Goal: Information Seeking & Learning: Check status

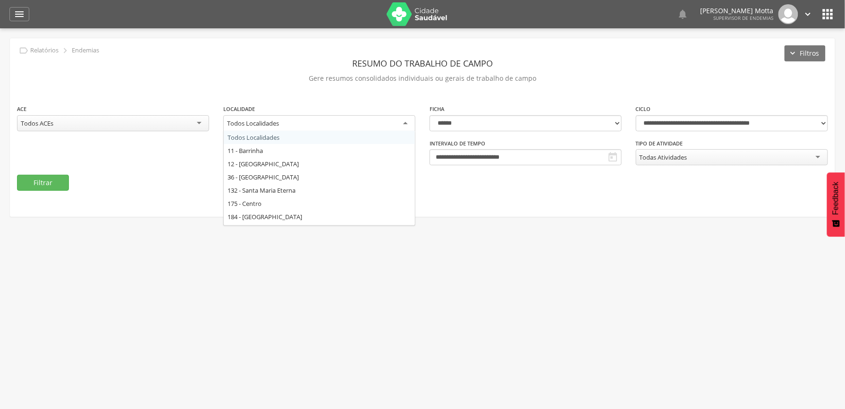
click at [381, 120] on div "Todos Localidades" at bounding box center [319, 123] width 192 height 17
click at [516, 183] on fieldset "**********" at bounding box center [422, 147] width 811 height 87
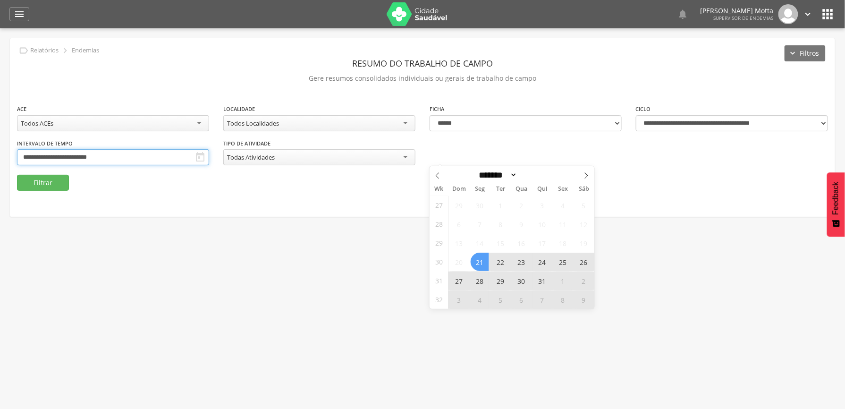
click at [209, 152] on input "**********" at bounding box center [113, 157] width 192 height 16
click at [584, 177] on icon at bounding box center [586, 175] width 7 height 7
select select "*"
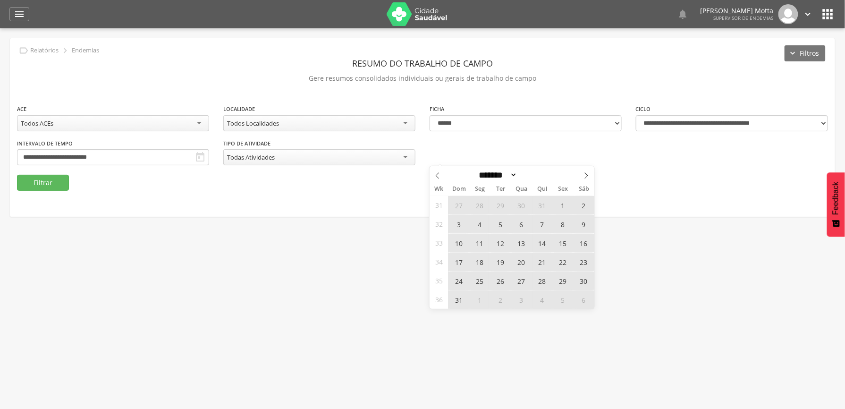
click at [461, 299] on span "31" at bounding box center [459, 299] width 18 height 18
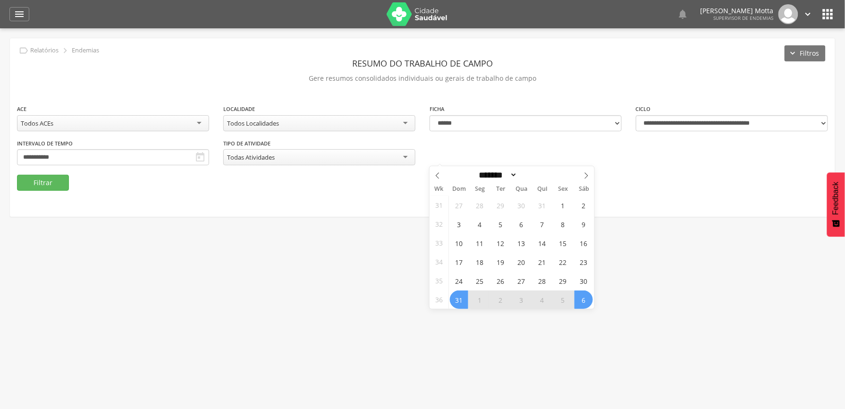
click at [588, 300] on span "6" at bounding box center [583, 299] width 18 height 18
type input "**********"
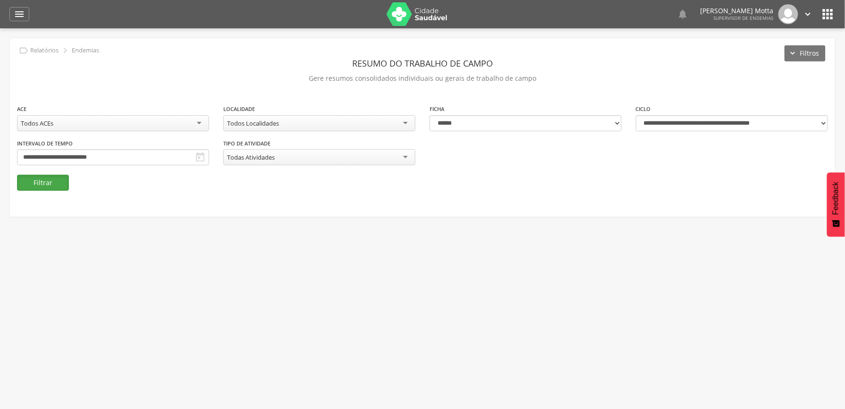
click at [53, 184] on button "Filtrar" at bounding box center [43, 183] width 52 height 16
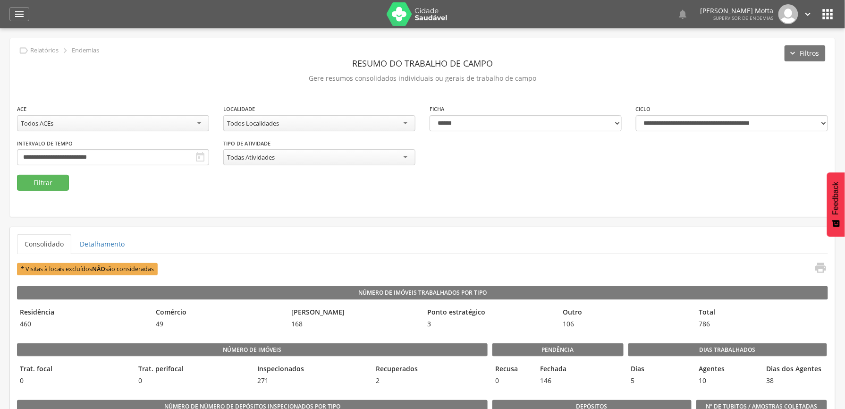
click at [329, 119] on div "Todos Localidades" at bounding box center [319, 123] width 192 height 16
click at [46, 182] on button "Filtrar" at bounding box center [43, 183] width 52 height 16
click at [314, 150] on div "**********" at bounding box center [422, 139] width 825 height 71
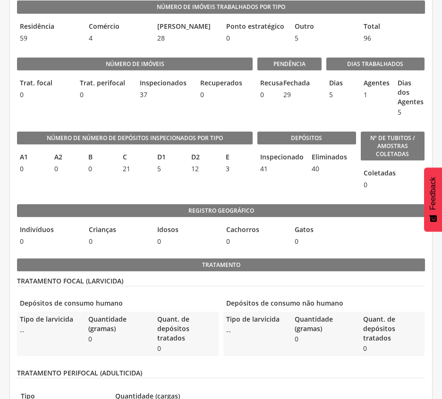
scroll to position [252, 0]
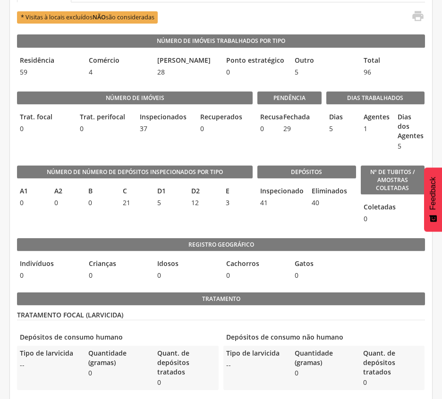
click at [240, 149] on div "Número de imóveis Trat. focal 0 Trat. perifocal 0 Inspecionados 37 Recuperados 0" at bounding box center [134, 119] width 235 height 74
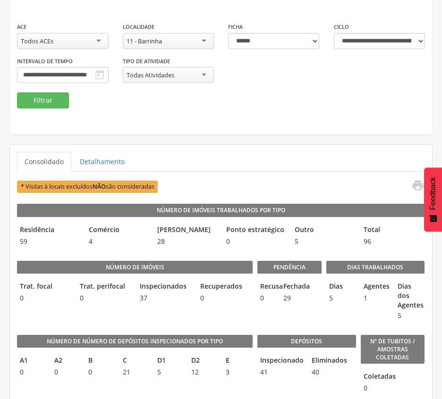
scroll to position [63, 0]
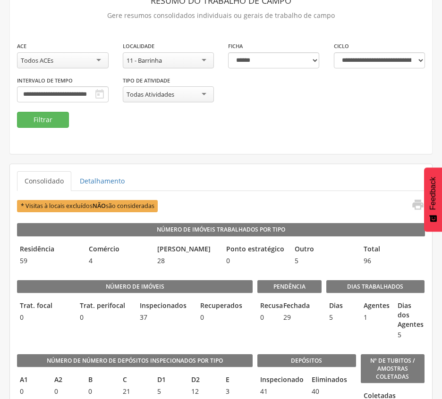
click at [195, 63] on div "11 - Barrinha" at bounding box center [169, 60] width 92 height 16
click at [34, 121] on button "Filtrar" at bounding box center [43, 120] width 52 height 16
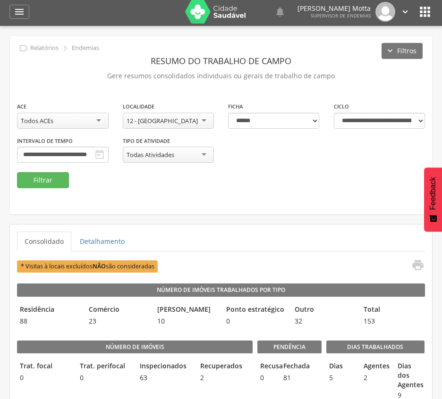
scroll to position [0, 0]
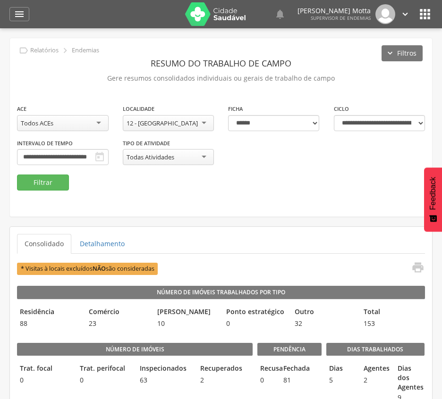
click at [153, 125] on div "12 - [GEOGRAPHIC_DATA]" at bounding box center [161, 123] width 71 height 8
click at [38, 185] on button "Filtrar" at bounding box center [43, 183] width 52 height 16
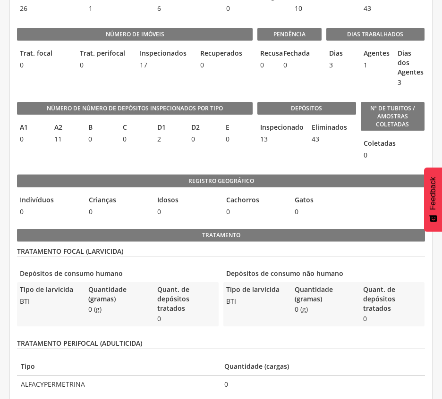
scroll to position [252, 0]
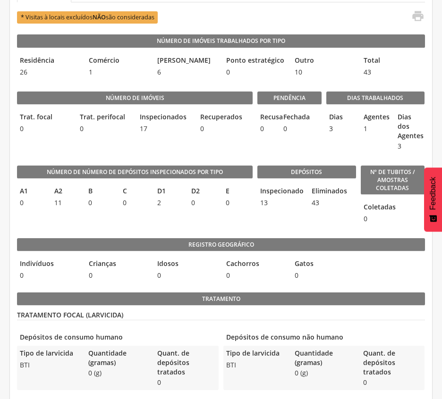
click at [265, 174] on legend "Depósitos" at bounding box center [306, 172] width 98 height 13
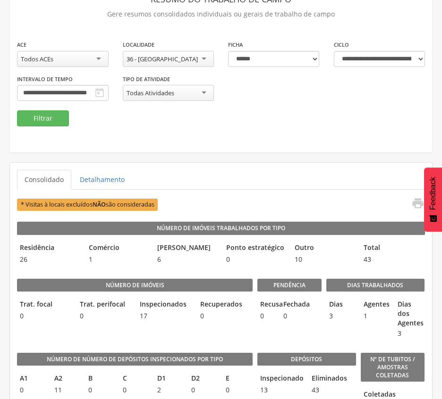
scroll to position [63, 0]
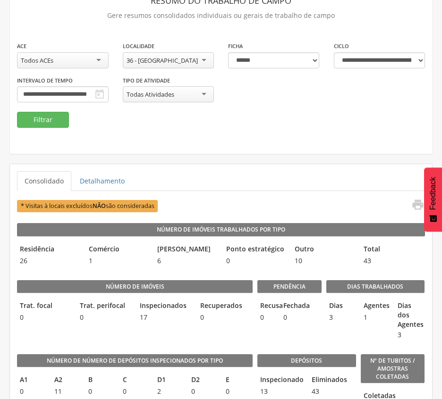
click at [247, 149] on div "**********" at bounding box center [221, 64] width 422 height 178
click at [193, 61] on div "36 - [GEOGRAPHIC_DATA]" at bounding box center [169, 60] width 92 height 16
click at [55, 115] on button "Filtrar" at bounding box center [43, 120] width 52 height 16
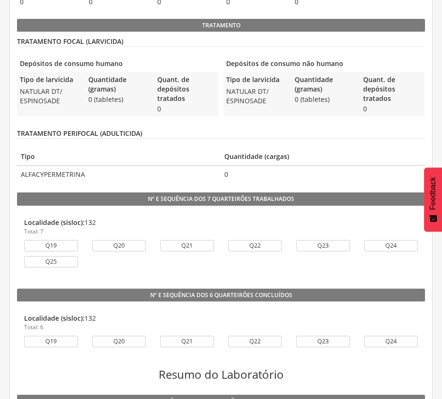
scroll to position [503, 0]
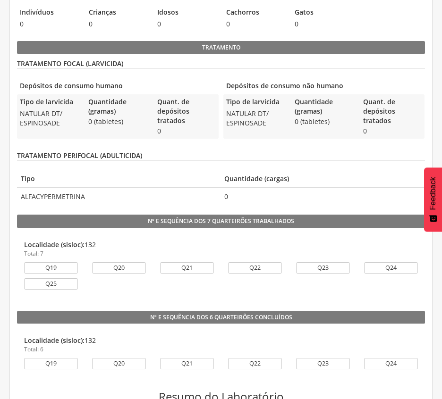
click at [264, 252] on p "Total: 7" at bounding box center [221, 254] width 394 height 8
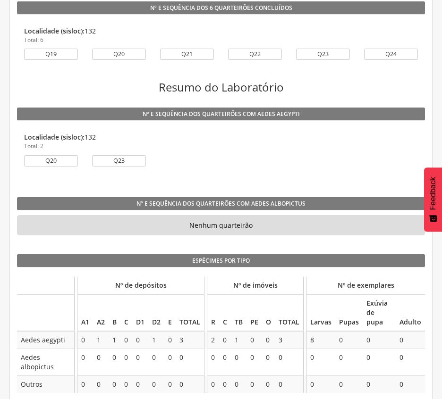
scroll to position [818, 0]
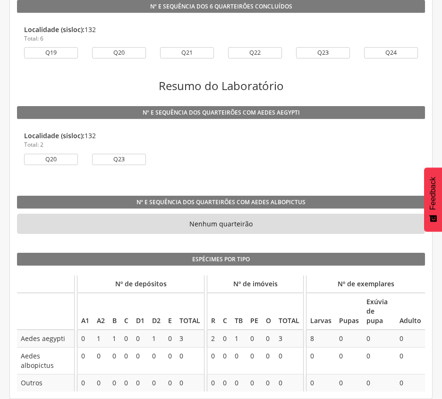
click at [351, 163] on div "Q20 Q23" at bounding box center [221, 162] width 408 height 16
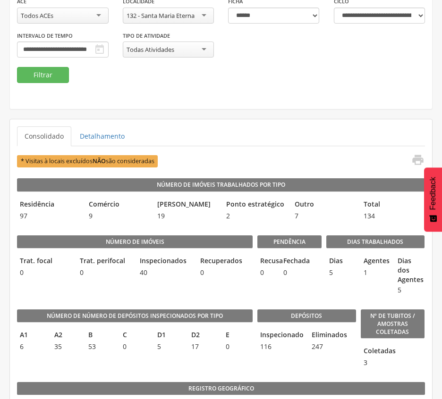
scroll to position [63, 0]
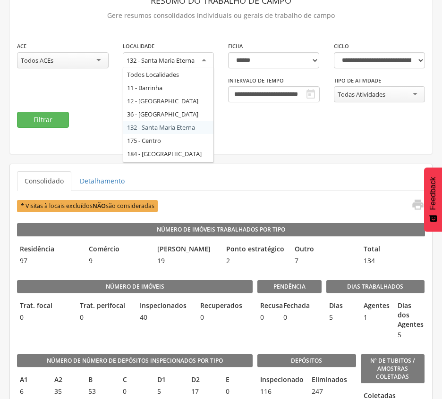
click at [206, 58] on div "132 - Santa Maria Eterna" at bounding box center [169, 60] width 92 height 17
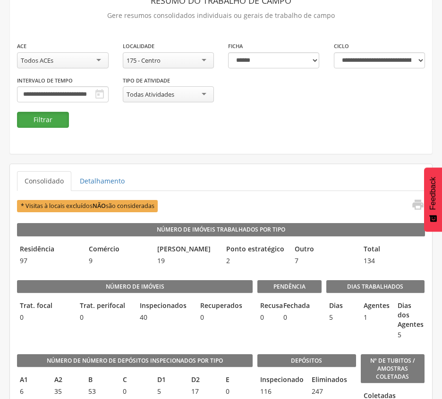
click at [54, 119] on button "Filtrar" at bounding box center [43, 120] width 52 height 16
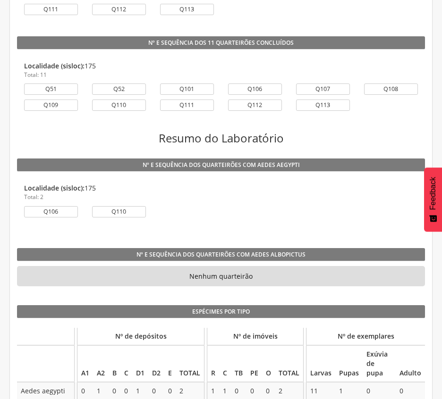
scroll to position [817, 0]
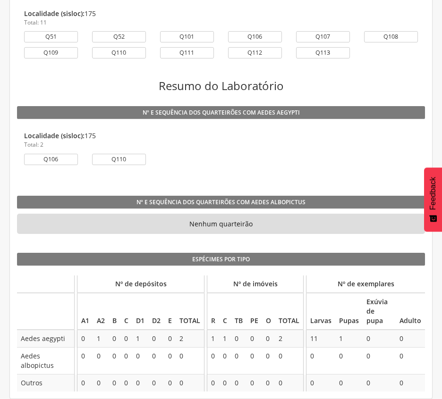
click at [323, 161] on div "Q106 Q110" at bounding box center [221, 162] width 408 height 16
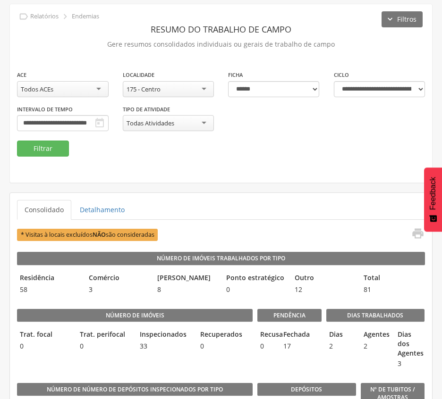
scroll to position [0, 0]
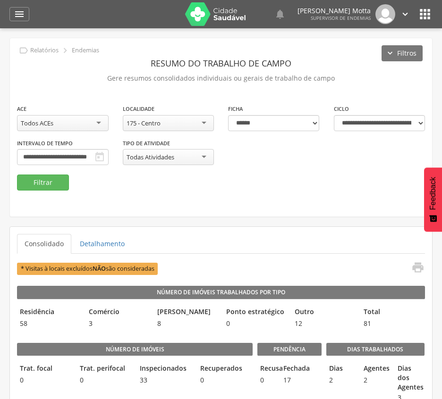
click at [161, 126] on div "175 - Centro" at bounding box center [169, 123] width 92 height 16
click at [36, 184] on button "Filtrar" at bounding box center [43, 183] width 52 height 16
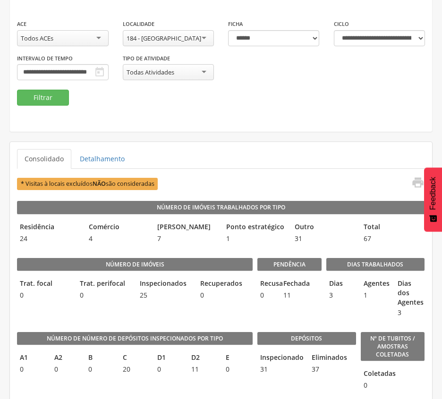
scroll to position [63, 0]
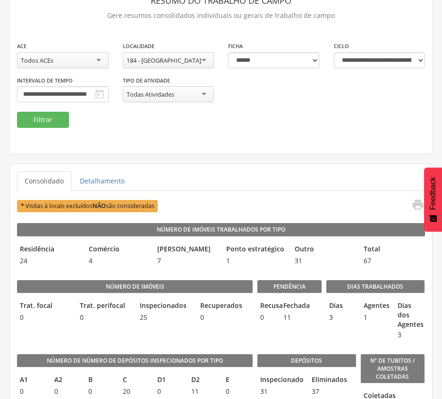
click at [204, 62] on div "184 - [GEOGRAPHIC_DATA]" at bounding box center [169, 60] width 92 height 16
click at [52, 119] on button "Filtrar" at bounding box center [43, 120] width 52 height 16
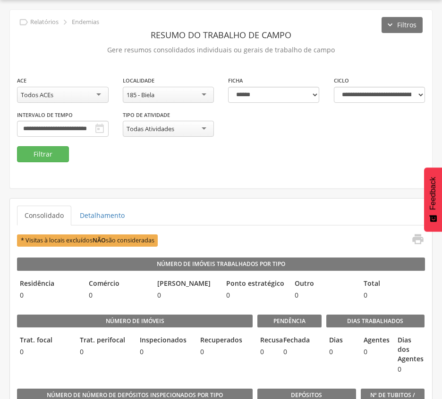
scroll to position [63, 0]
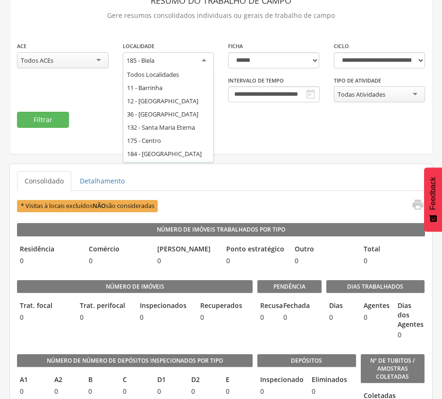
click at [178, 60] on div "185 - Biela" at bounding box center [169, 60] width 92 height 17
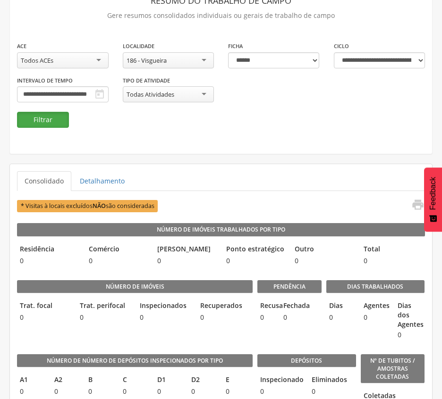
click at [53, 119] on button "Filtrar" at bounding box center [43, 120] width 52 height 16
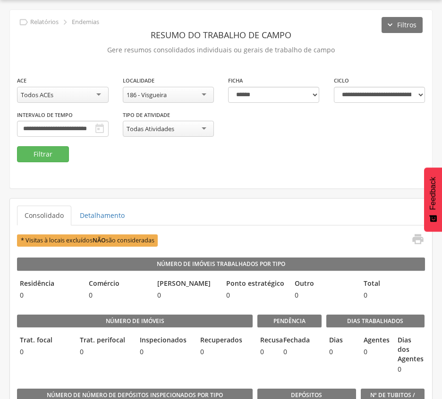
scroll to position [63, 0]
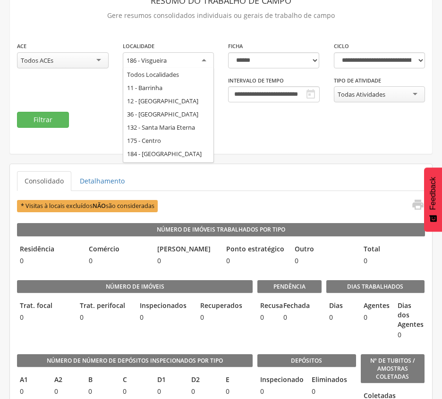
click at [199, 61] on div "186 - Visgueira" at bounding box center [169, 60] width 92 height 17
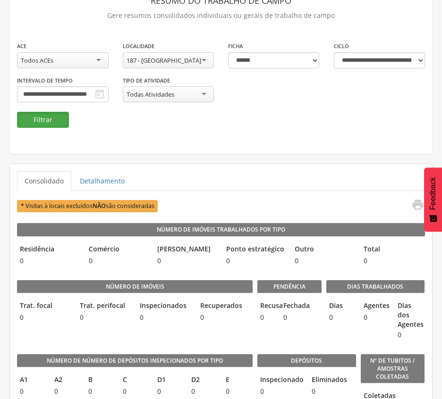
click at [46, 118] on button "Filtrar" at bounding box center [43, 120] width 52 height 16
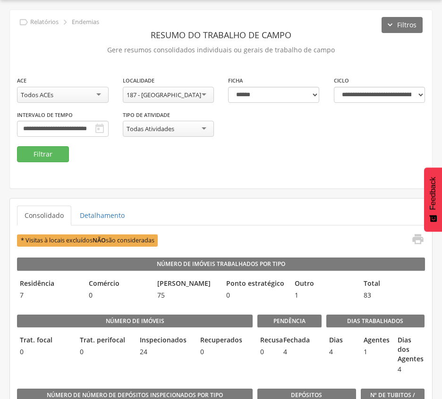
scroll to position [63, 0]
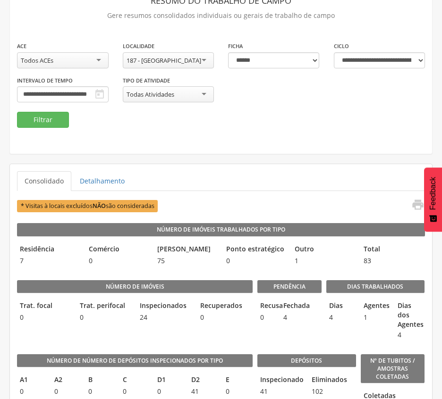
click at [194, 61] on div "187 - [GEOGRAPHIC_DATA]" at bounding box center [169, 60] width 92 height 16
click at [38, 123] on button "Filtrar" at bounding box center [43, 120] width 52 height 16
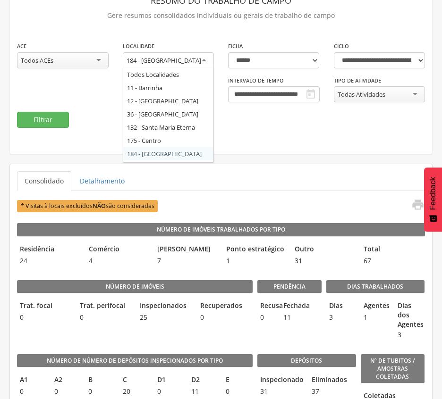
click at [169, 64] on div "184 - [GEOGRAPHIC_DATA]" at bounding box center [163, 60] width 75 height 8
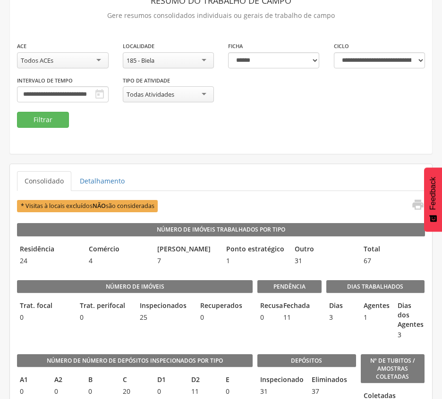
click at [41, 129] on div "**********" at bounding box center [221, 64] width 422 height 178
click at [55, 121] on button "Filtrar" at bounding box center [43, 120] width 52 height 16
click at [187, 61] on div "185 - Biela" at bounding box center [169, 60] width 92 height 16
click at [34, 113] on button "Filtrar" at bounding box center [43, 120] width 52 height 16
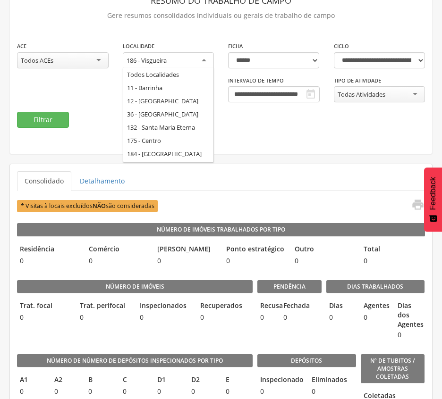
click at [176, 53] on div "186 - Visgueira" at bounding box center [169, 60] width 92 height 17
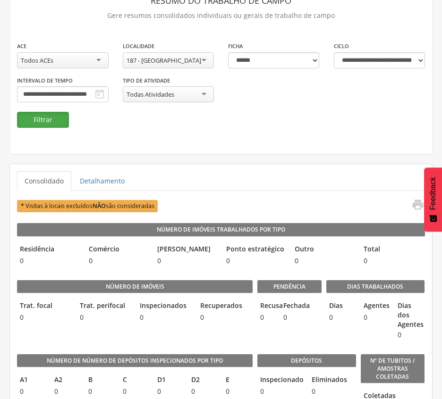
click at [38, 119] on button "Filtrar" at bounding box center [43, 120] width 52 height 16
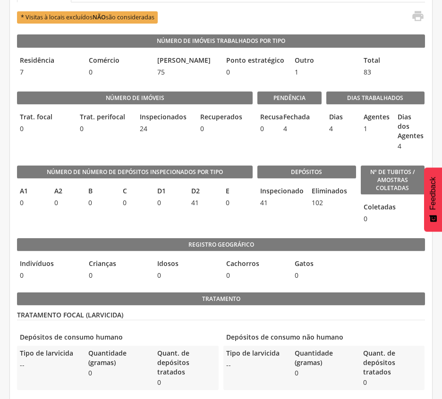
scroll to position [0, 0]
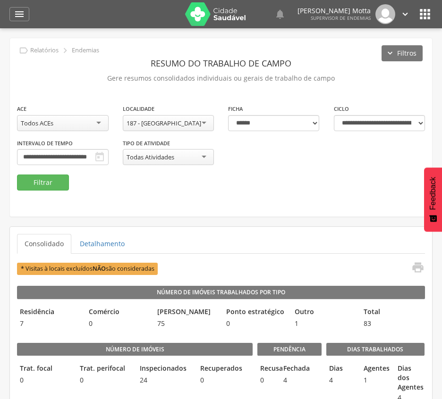
click at [187, 118] on div "187 - [GEOGRAPHIC_DATA]" at bounding box center [169, 123] width 92 height 16
click at [44, 182] on button "Filtrar" at bounding box center [43, 183] width 52 height 16
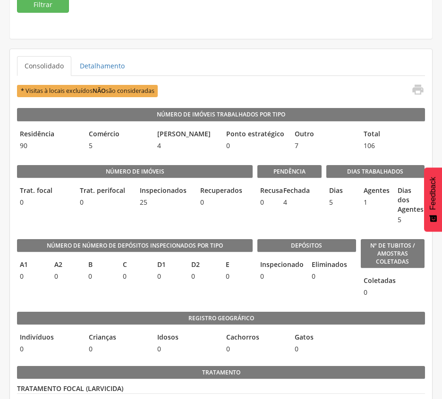
scroll to position [63, 0]
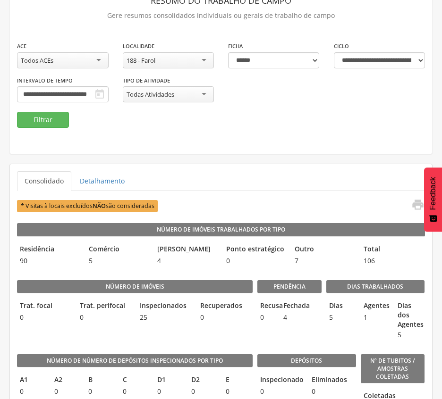
click at [199, 59] on div "188 - Farol" at bounding box center [169, 60] width 92 height 16
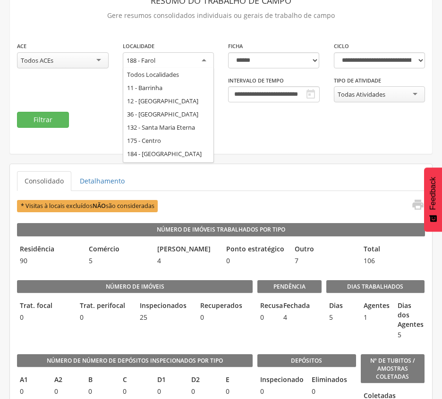
scroll to position [0, 0]
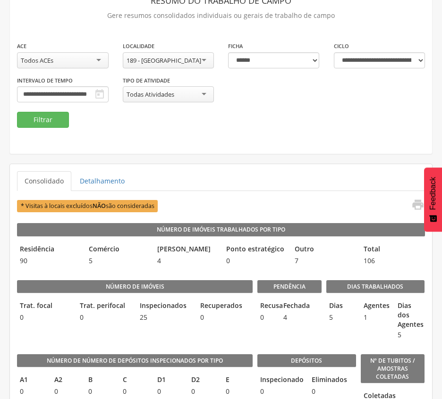
click at [52, 109] on div "**********" at bounding box center [221, 76] width 422 height 71
click at [51, 114] on button "Filtrar" at bounding box center [43, 120] width 52 height 16
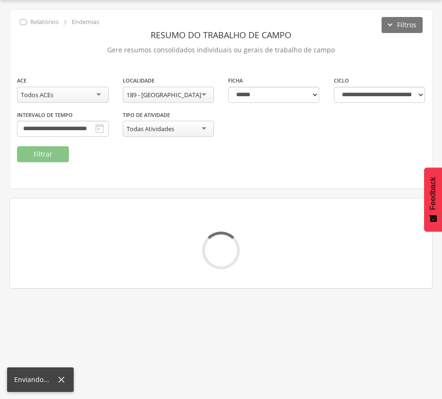
scroll to position [63, 0]
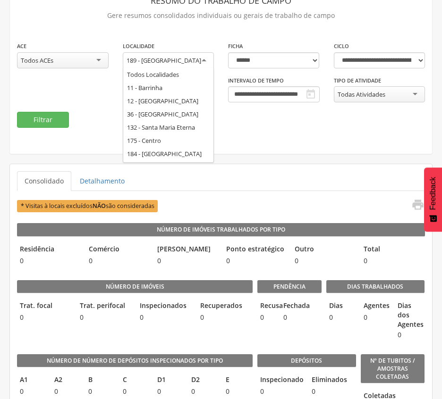
click at [193, 63] on div "189 - [GEOGRAPHIC_DATA]" at bounding box center [169, 60] width 92 height 17
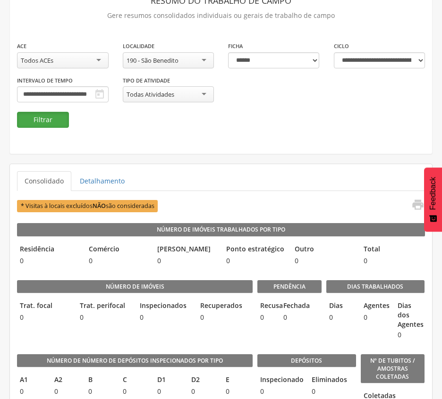
click at [53, 121] on button "Filtrar" at bounding box center [43, 120] width 52 height 16
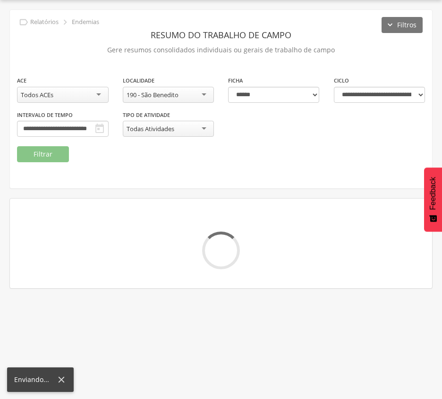
scroll to position [63, 0]
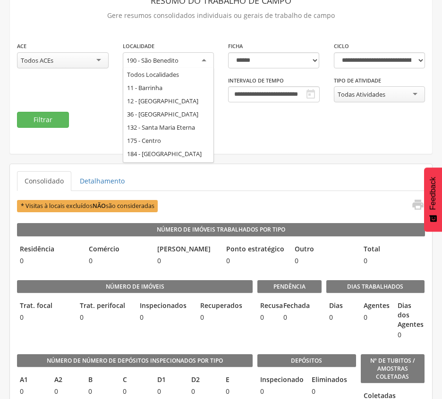
click at [202, 61] on div "190 - São Benedito" at bounding box center [169, 60] width 92 height 17
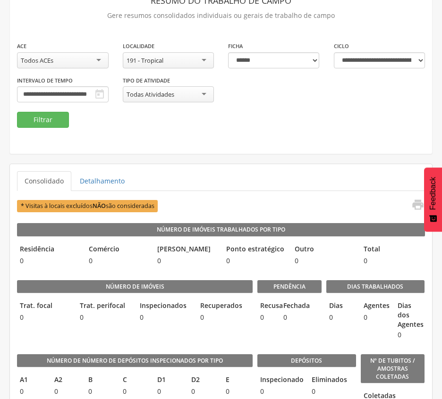
scroll to position [0, 0]
click at [53, 116] on button "Filtrar" at bounding box center [43, 120] width 52 height 16
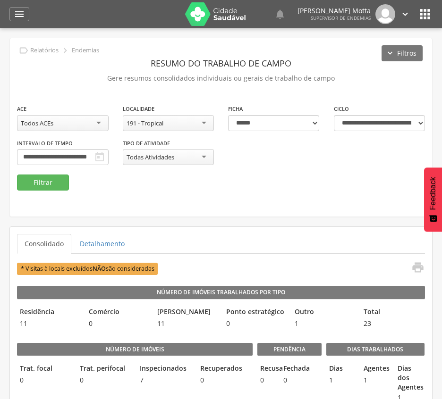
click at [189, 121] on div "191 - Tropical" at bounding box center [169, 123] width 92 height 16
click at [47, 175] on button "Filtrar" at bounding box center [43, 183] width 52 height 16
click at [167, 123] on div "192 - Marisqueira" at bounding box center [150, 123] width 48 height 8
click at [34, 184] on button "Filtrar" at bounding box center [43, 183] width 52 height 16
click at [109, 156] on input "**********" at bounding box center [63, 157] width 92 height 16
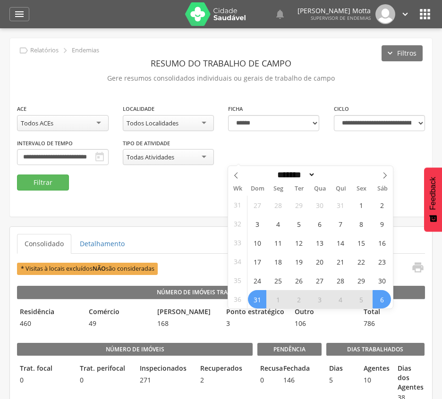
click at [139, 152] on div "**********" at bounding box center [221, 139] width 422 height 71
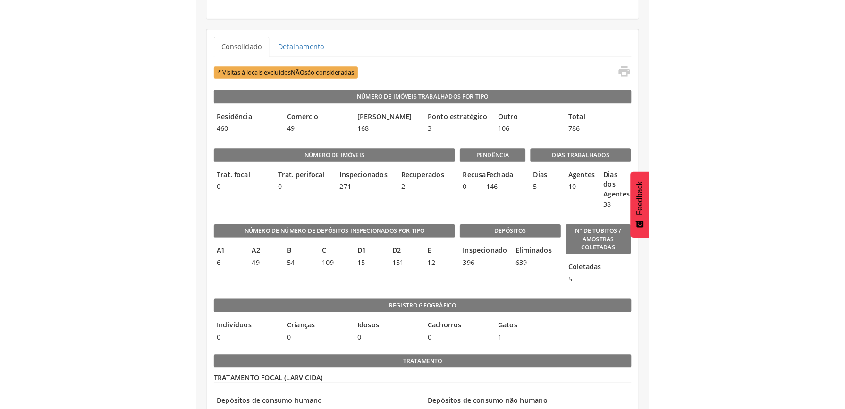
scroll to position [63, 0]
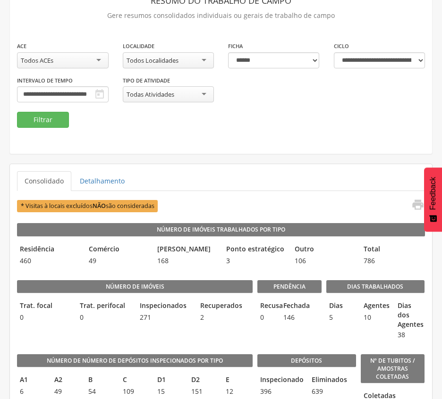
click at [238, 136] on div "**********" at bounding box center [221, 64] width 422 height 178
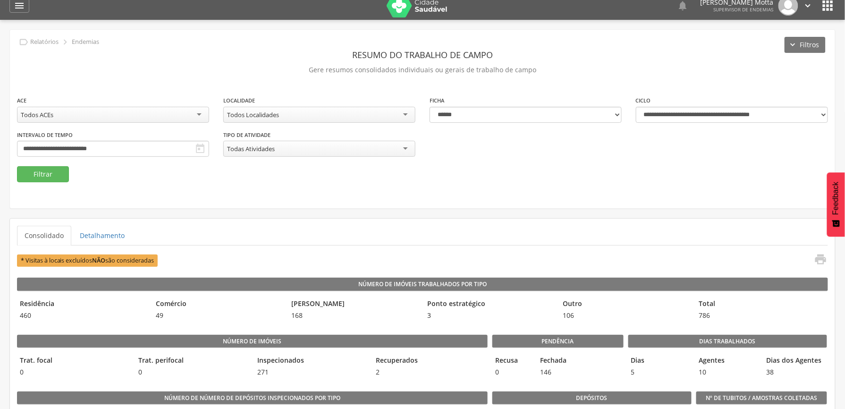
scroll to position [0, 0]
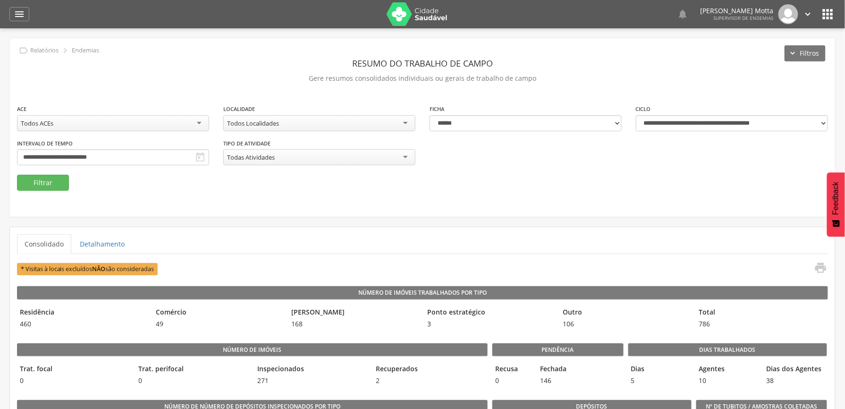
click at [354, 117] on div "Todos Localidades" at bounding box center [319, 123] width 192 height 16
click at [53, 181] on button "Filtrar" at bounding box center [43, 183] width 52 height 16
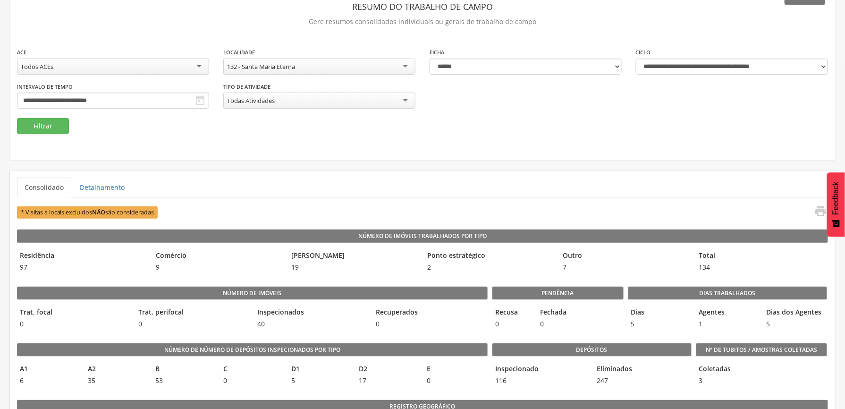
scroll to position [78, 0]
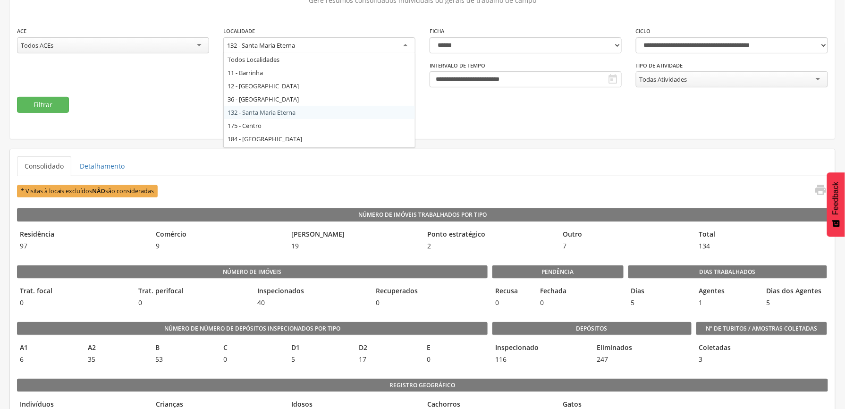
click at [306, 42] on div "132 - Santa Maria Eterna" at bounding box center [319, 45] width 192 height 17
click at [493, 118] on div "**********" at bounding box center [422, 49] width 825 height 178
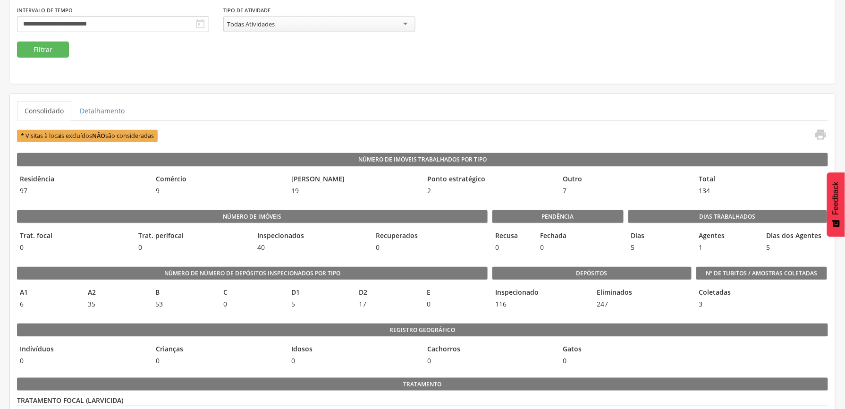
scroll to position [0, 0]
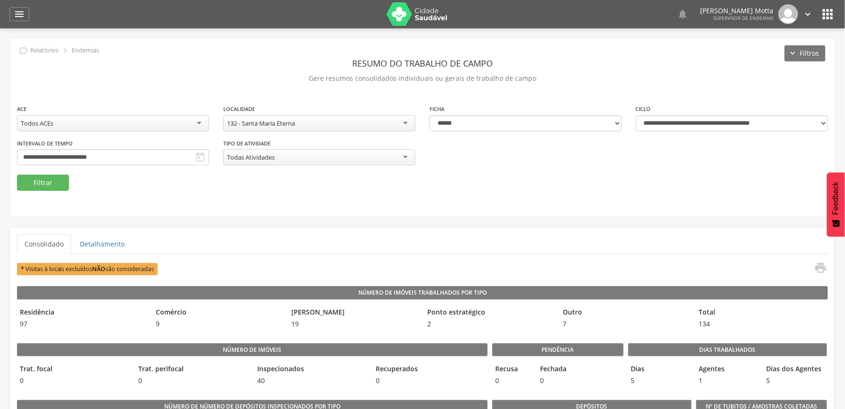
click at [831, 17] on icon "" at bounding box center [827, 14] width 15 height 15
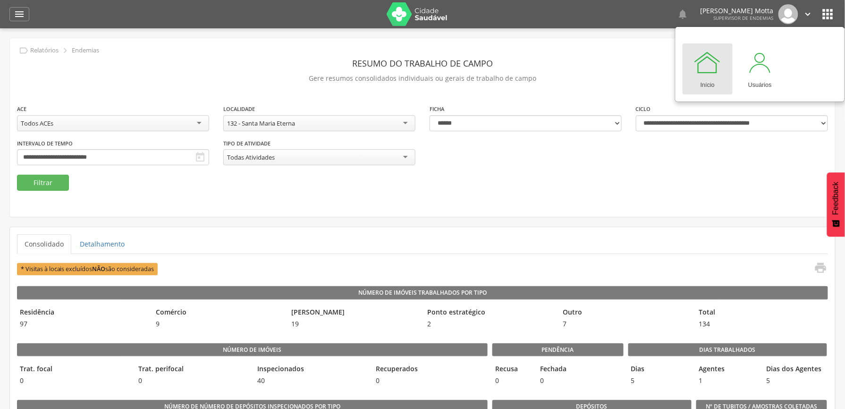
click at [803, 12] on icon "" at bounding box center [808, 14] width 10 height 10
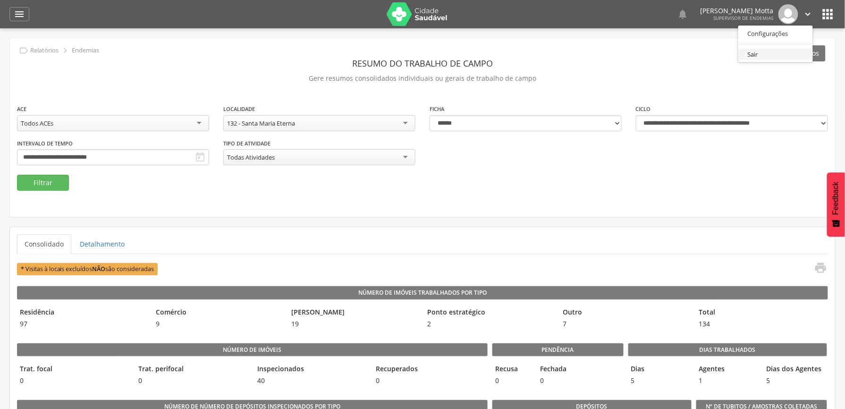
click at [759, 51] on link "Sair" at bounding box center [775, 55] width 75 height 12
